Goal: Information Seeking & Learning: Check status

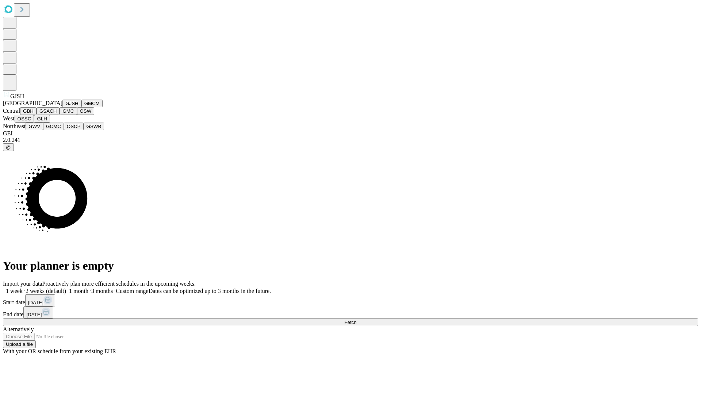
click at [62, 107] on button "GJSH" at bounding box center [71, 104] width 19 height 8
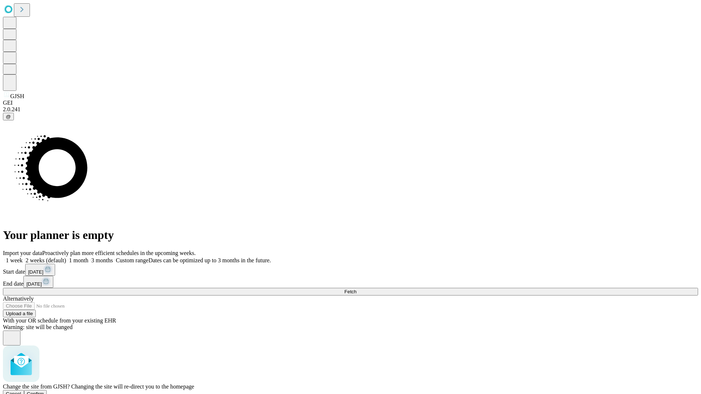
click at [44, 391] on span "Confirm" at bounding box center [35, 393] width 17 height 5
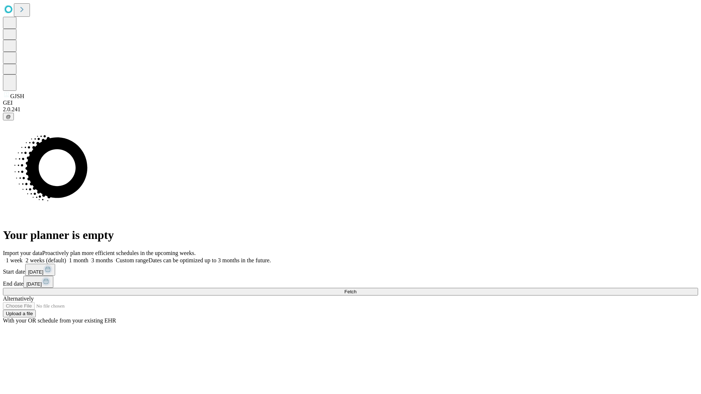
click at [88, 257] on label "1 month" at bounding box center [77, 260] width 22 height 6
click at [356, 289] on span "Fetch" at bounding box center [350, 291] width 12 height 5
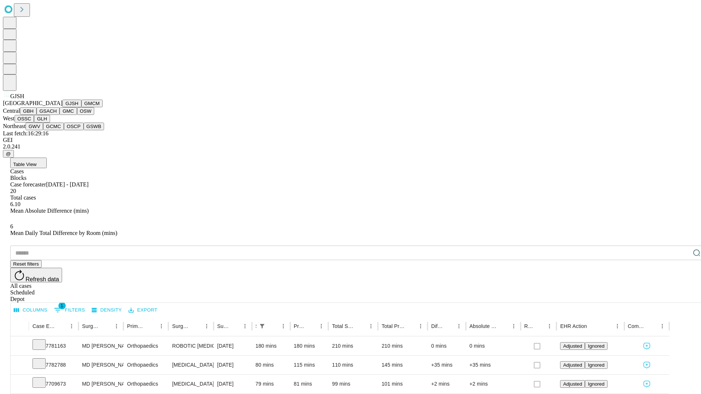
click at [81, 107] on button "GMCM" at bounding box center [91, 104] width 21 height 8
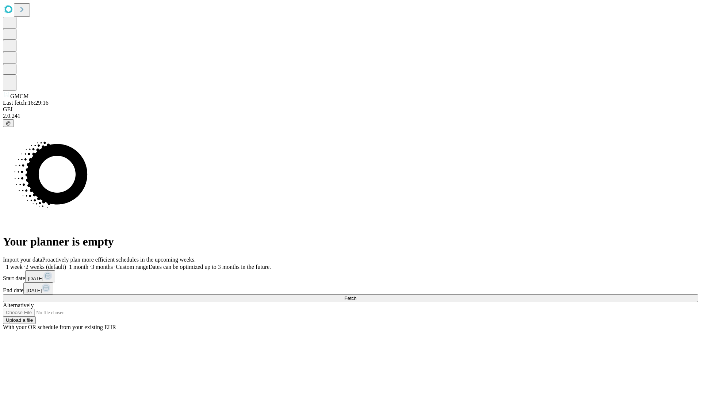
click at [88, 264] on label "1 month" at bounding box center [77, 267] width 22 height 6
click at [356, 296] on span "Fetch" at bounding box center [350, 298] width 12 height 5
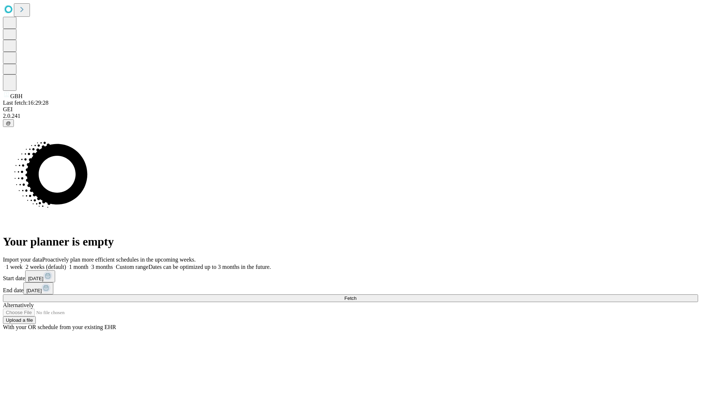
click at [88, 264] on label "1 month" at bounding box center [77, 267] width 22 height 6
click at [356, 296] on span "Fetch" at bounding box center [350, 298] width 12 height 5
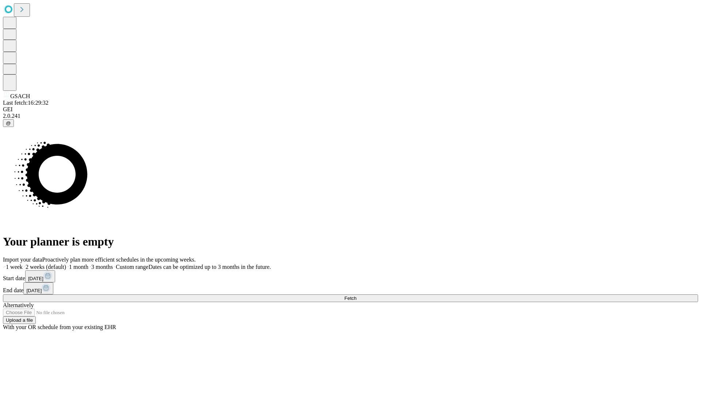
click at [88, 264] on label "1 month" at bounding box center [77, 267] width 22 height 6
click at [356, 296] on span "Fetch" at bounding box center [350, 298] width 12 height 5
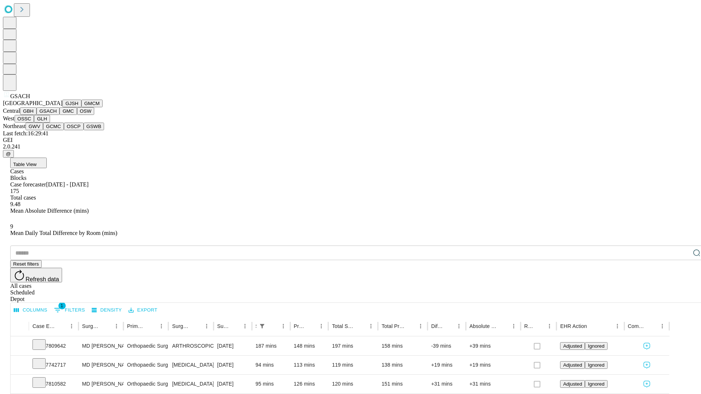
click at [59, 115] on button "GMC" at bounding box center [67, 111] width 17 height 8
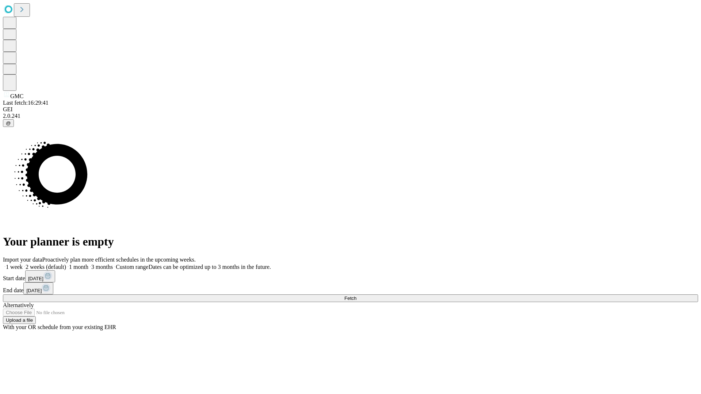
click at [88, 264] on label "1 month" at bounding box center [77, 267] width 22 height 6
click at [356, 296] on span "Fetch" at bounding box center [350, 298] width 12 height 5
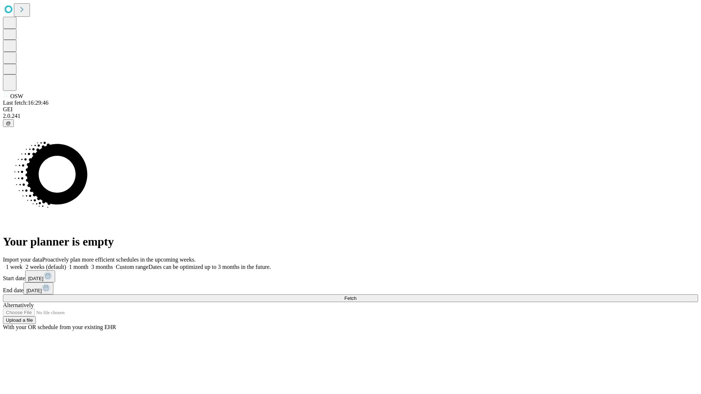
click at [88, 264] on label "1 month" at bounding box center [77, 267] width 22 height 6
click at [356, 296] on span "Fetch" at bounding box center [350, 298] width 12 height 5
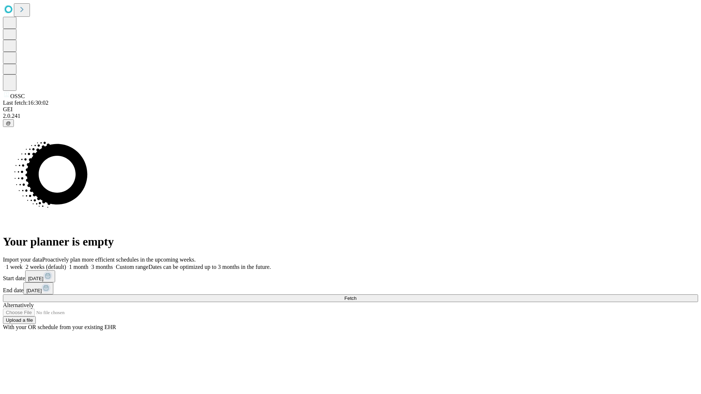
click at [88, 264] on label "1 month" at bounding box center [77, 267] width 22 height 6
click at [356, 296] on span "Fetch" at bounding box center [350, 298] width 12 height 5
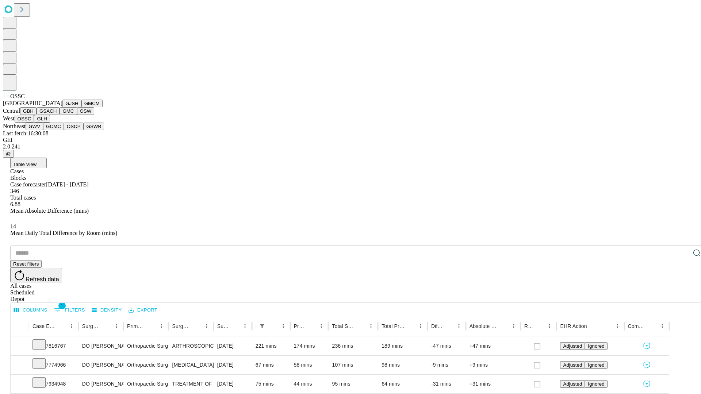
click at [50, 123] on button "GLH" at bounding box center [42, 119] width 16 height 8
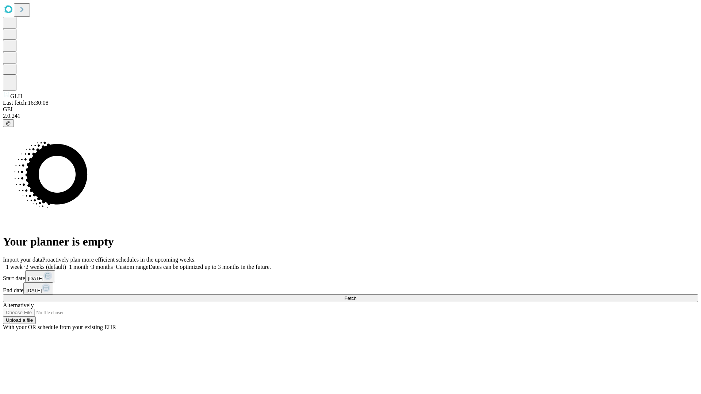
click at [88, 264] on label "1 month" at bounding box center [77, 267] width 22 height 6
click at [356, 296] on span "Fetch" at bounding box center [350, 298] width 12 height 5
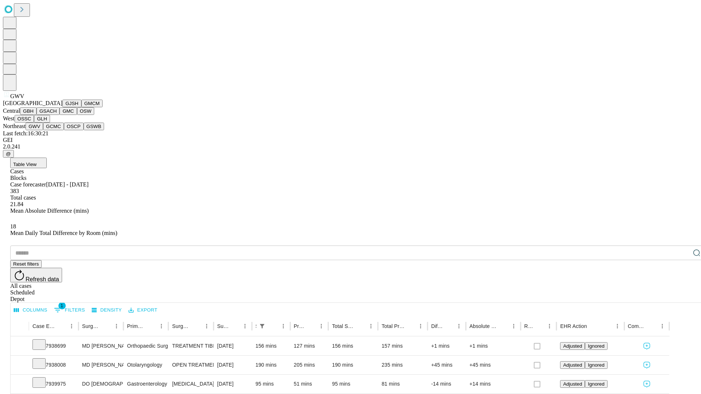
click at [57, 130] on button "GCMC" at bounding box center [53, 127] width 21 height 8
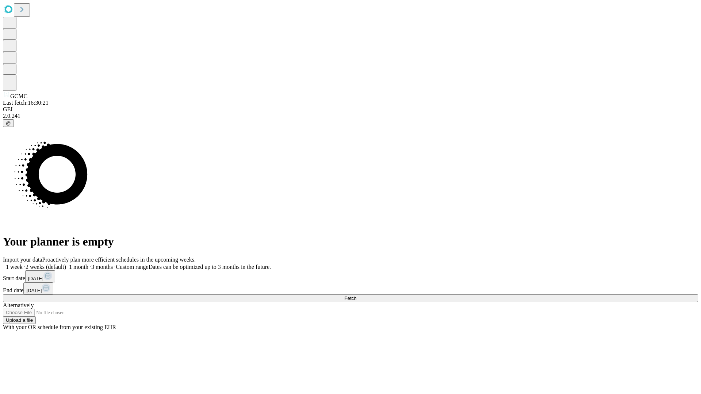
click at [88, 264] on label "1 month" at bounding box center [77, 267] width 22 height 6
click at [356, 296] on span "Fetch" at bounding box center [350, 298] width 12 height 5
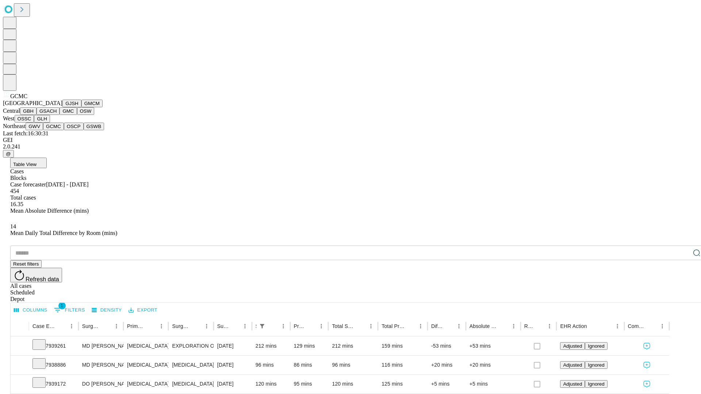
click at [64, 130] on button "OSCP" at bounding box center [74, 127] width 20 height 8
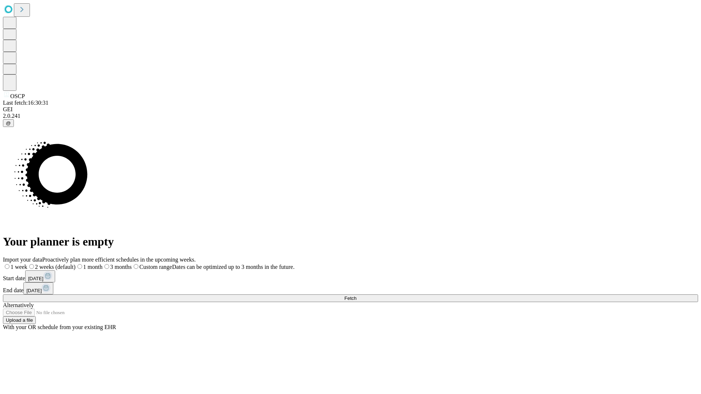
click at [103, 264] on label "1 month" at bounding box center [89, 267] width 27 height 6
click at [356, 296] on span "Fetch" at bounding box center [350, 298] width 12 height 5
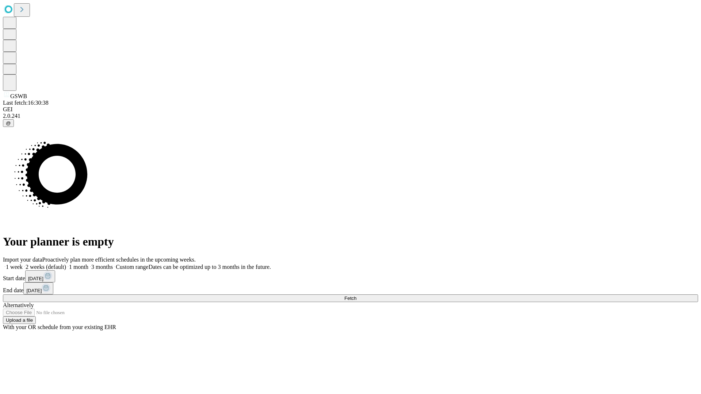
click at [88, 264] on label "1 month" at bounding box center [77, 267] width 22 height 6
click at [356, 296] on span "Fetch" at bounding box center [350, 298] width 12 height 5
